Goal: Navigation & Orientation: Find specific page/section

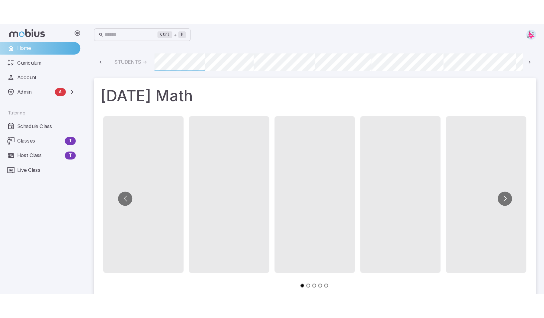
scroll to position [0, 341]
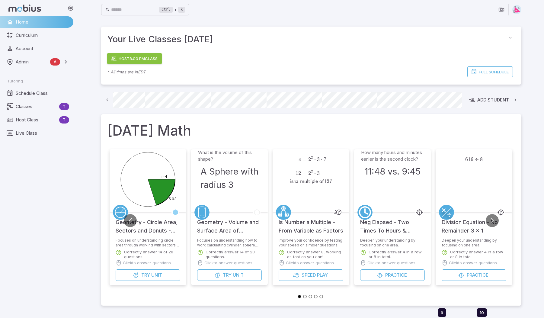
click at [231, 229] on h5 "Geometry - Volume and Surface Area of Complex 3D Shapes - Practice" at bounding box center [229, 223] width 65 height 23
click at [223, 175] on h3 "A Sphere with radius 3" at bounding box center [229, 178] width 58 height 27
click at [231, 235] on span "Try" at bounding box center [227, 275] width 9 height 7
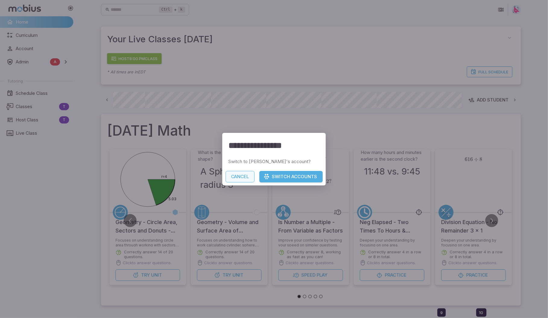
click at [243, 176] on button "Cancel" at bounding box center [240, 176] width 29 height 11
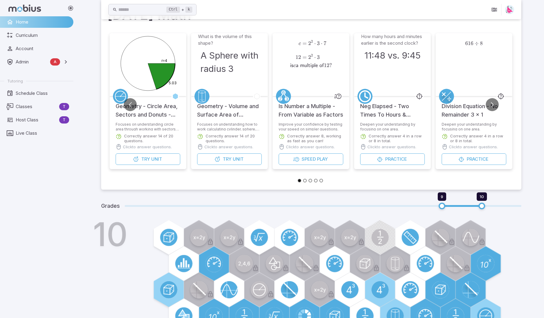
scroll to position [0, 0]
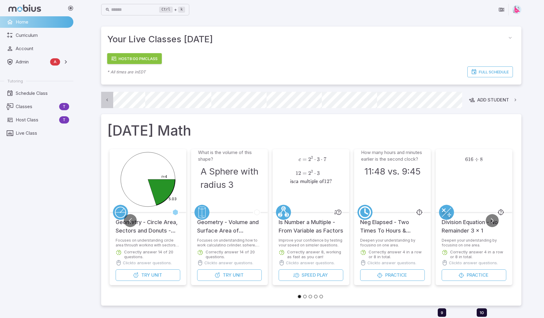
click at [107, 99] on icon at bounding box center [107, 100] width 6 height 6
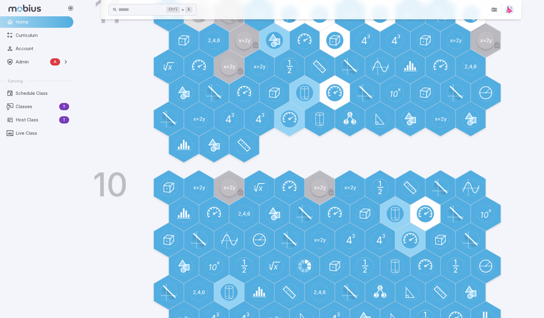
scroll to position [303, 0]
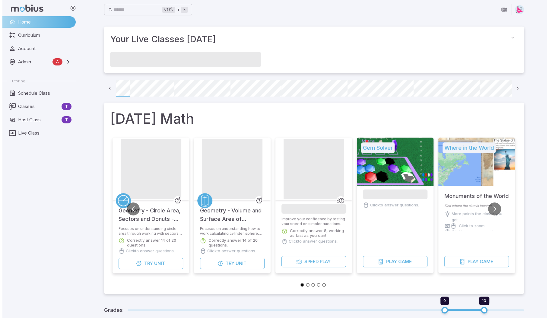
scroll to position [0, 43]
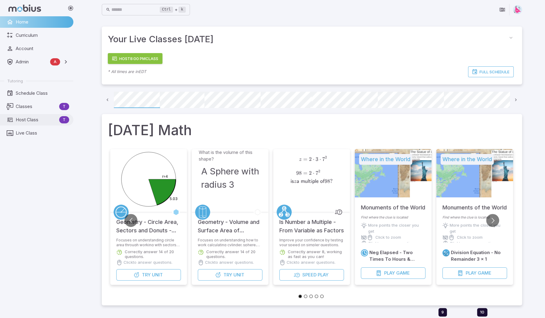
click at [36, 119] on span "Host Class" at bounding box center [36, 119] width 41 height 7
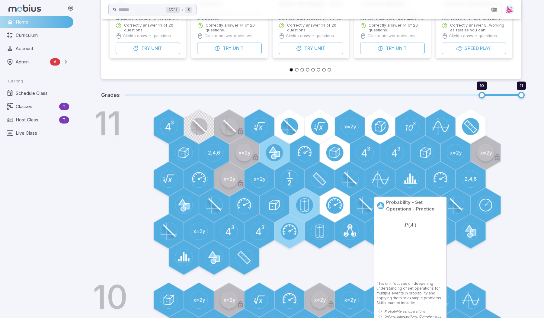
scroll to position [151, 0]
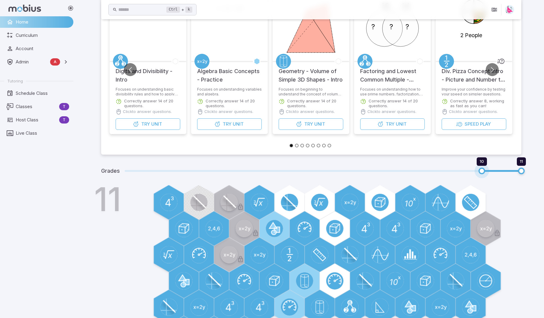
type input "*"
drag, startPoint x: 481, startPoint y: 170, endPoint x: 453, endPoint y: 170, distance: 28.7
click at [453, 170] on span "9 11" at bounding box center [323, 171] width 396 height 8
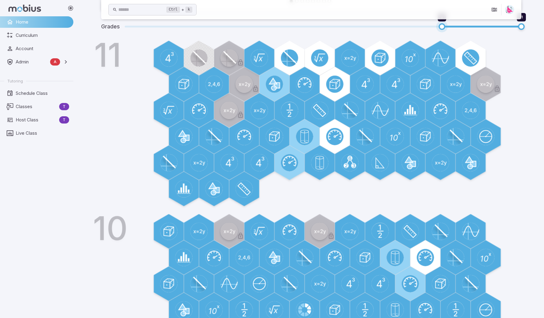
scroll to position [259, 0]
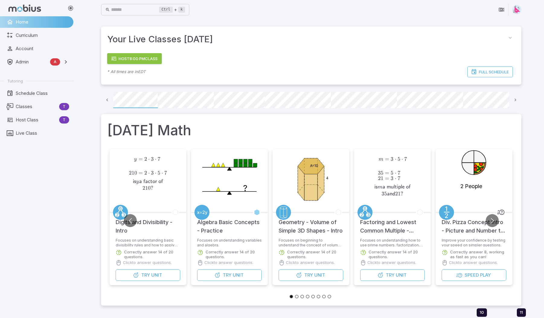
click at [108, 100] on icon at bounding box center [107, 100] width 6 height 6
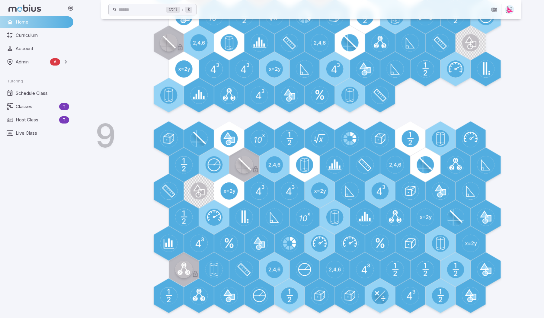
scroll to position [448, 0]
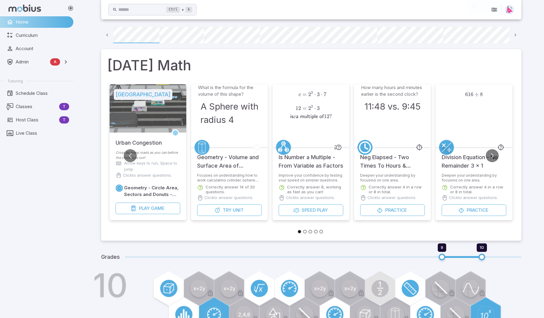
scroll to position [60, 0]
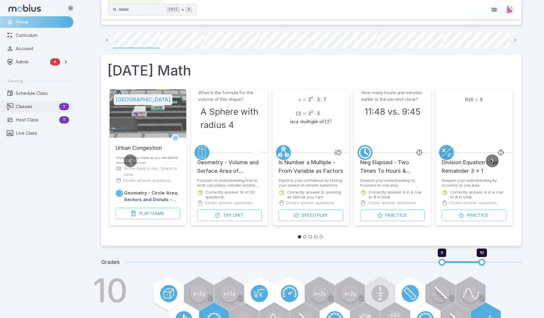
click at [24, 106] on span "Classes" at bounding box center [36, 106] width 41 height 7
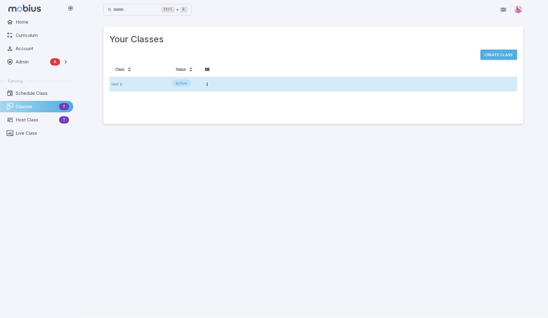
click at [264, 82] on tr "test 2 active Open menu" at bounding box center [314, 84] width 408 height 14
